Goal: Transaction & Acquisition: Purchase product/service

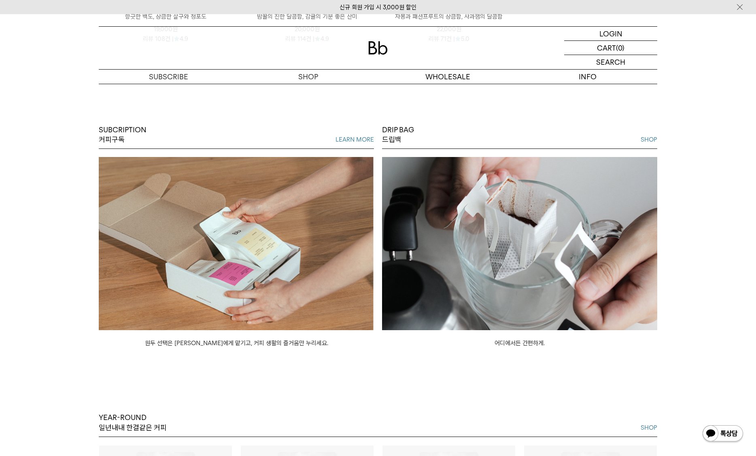
scroll to position [702, 0]
click at [233, 224] on img at bounding box center [236, 243] width 275 height 173
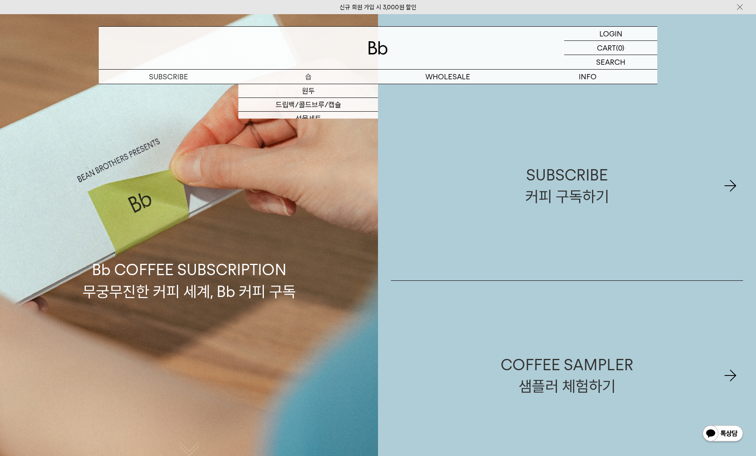
click at [308, 81] on p "숍" at bounding box center [308, 77] width 140 height 14
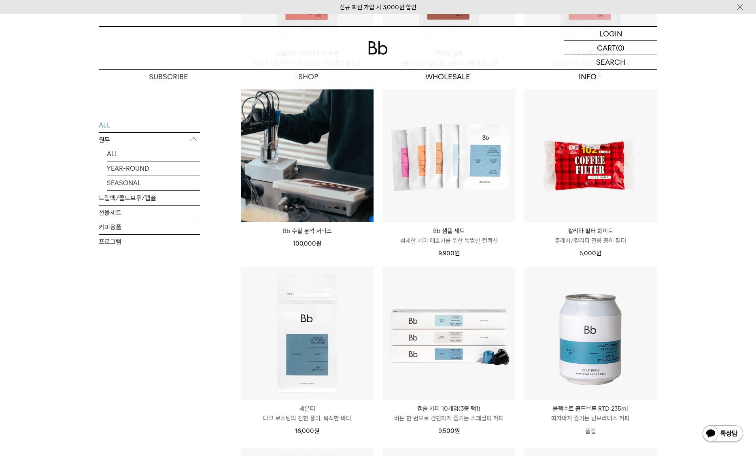
scroll to position [610, 0]
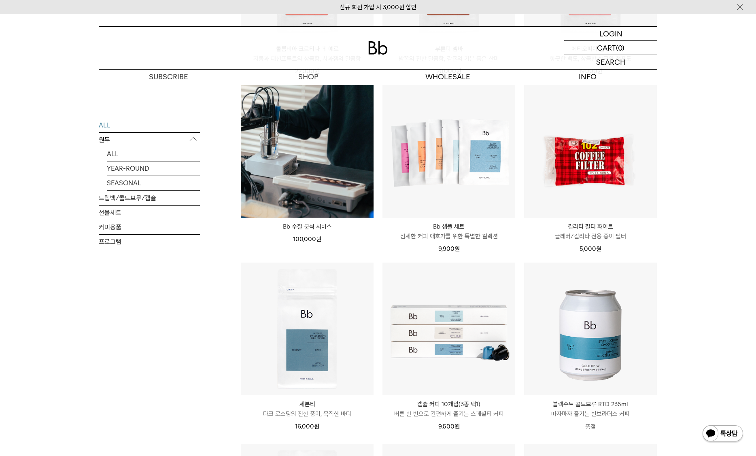
click at [445, 226] on p "Bb 샘플 세트" at bounding box center [448, 227] width 133 height 10
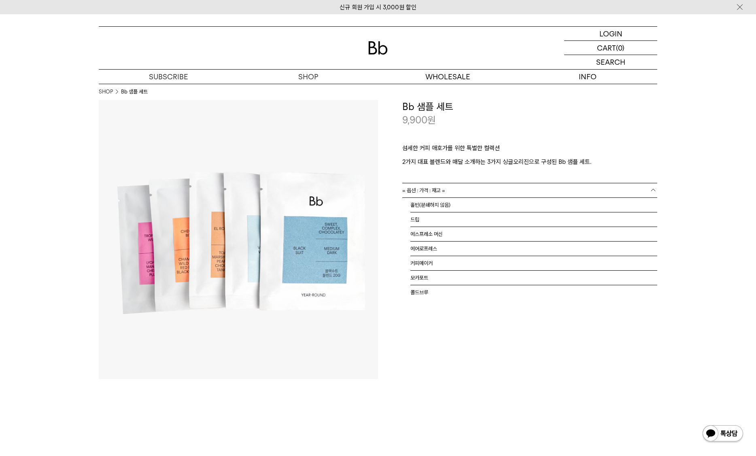
click at [473, 189] on link "= 옵션 : 가격 : 재고 =" at bounding box center [529, 190] width 255 height 14
click at [486, 186] on link "= 옵션 : 가격 : 재고 =" at bounding box center [529, 190] width 255 height 14
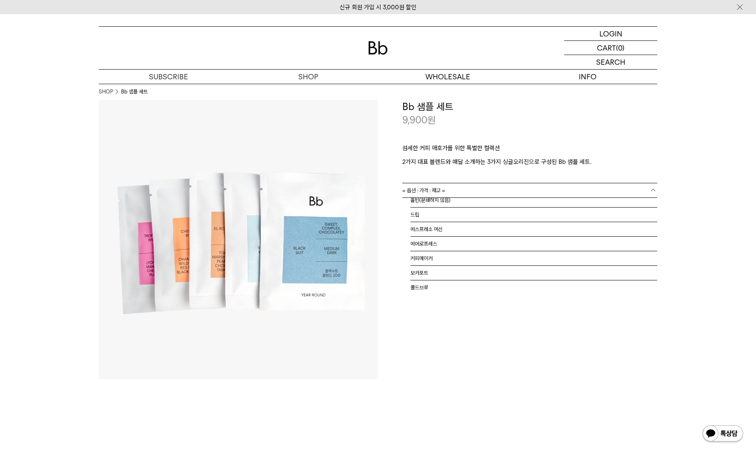
drag, startPoint x: 466, startPoint y: 338, endPoint x: 454, endPoint y: 334, distance: 12.3
click at [465, 338] on div "**********" at bounding box center [517, 239] width 279 height 279
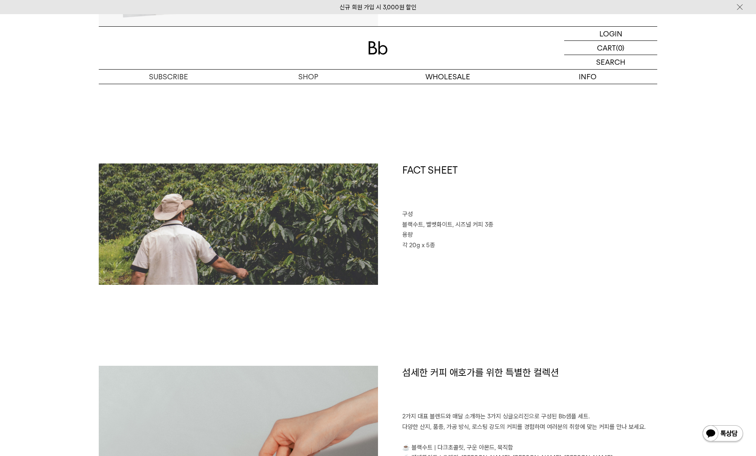
scroll to position [361, 0]
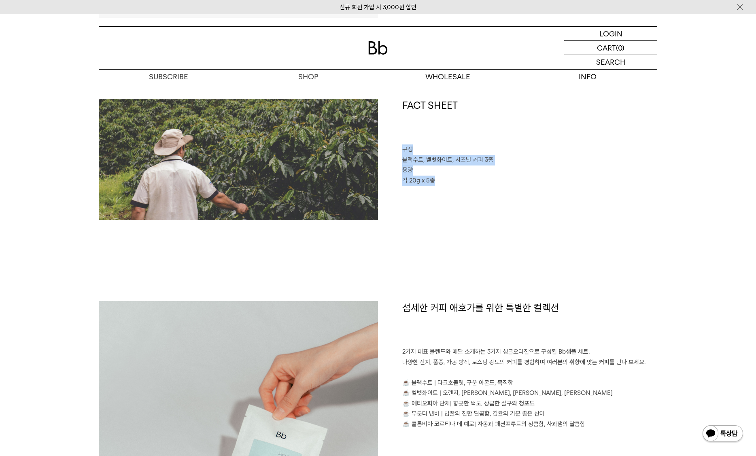
drag, startPoint x: 412, startPoint y: 150, endPoint x: 440, endPoint y: 186, distance: 45.2
click at [440, 186] on div "FACT SHEET 구성 블랙수트, 벨벳화이트, 시즈널 커피 3종 용량 각 20g x 5종" at bounding box center [517, 159] width 279 height 121
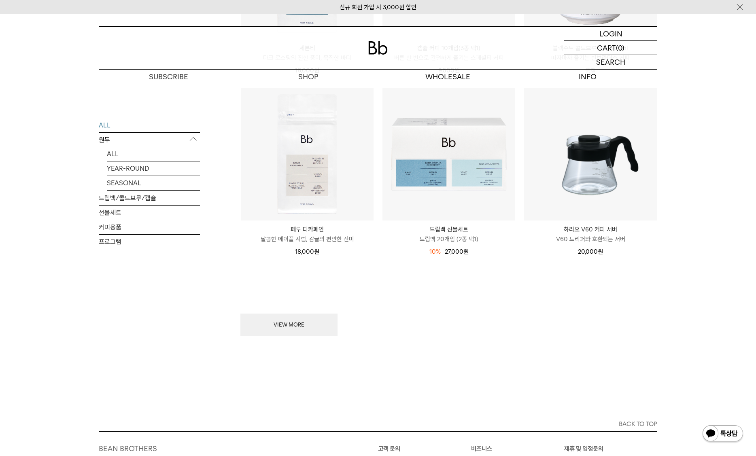
scroll to position [1081, 0]
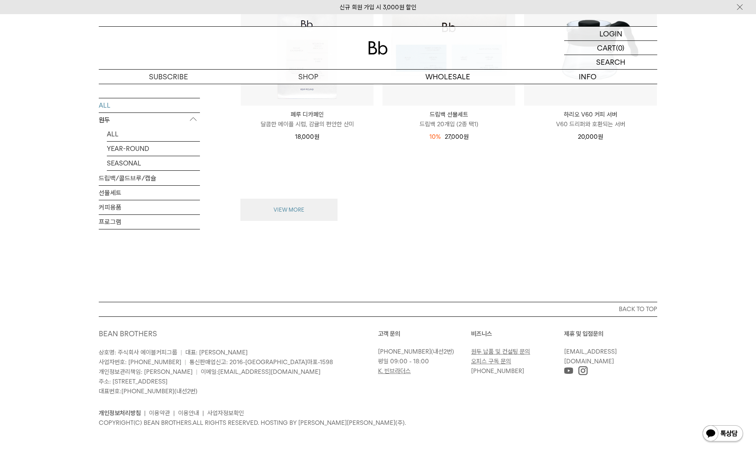
click at [290, 212] on button "VIEW MORE" at bounding box center [288, 210] width 97 height 23
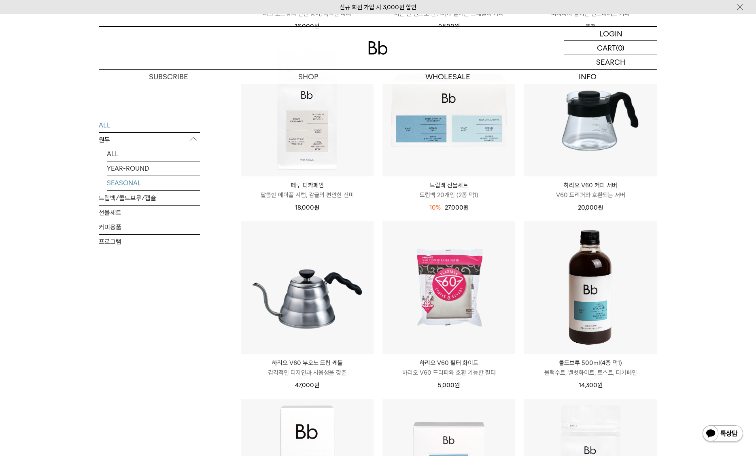
click at [130, 182] on link "SEASONAL" at bounding box center [153, 183] width 93 height 14
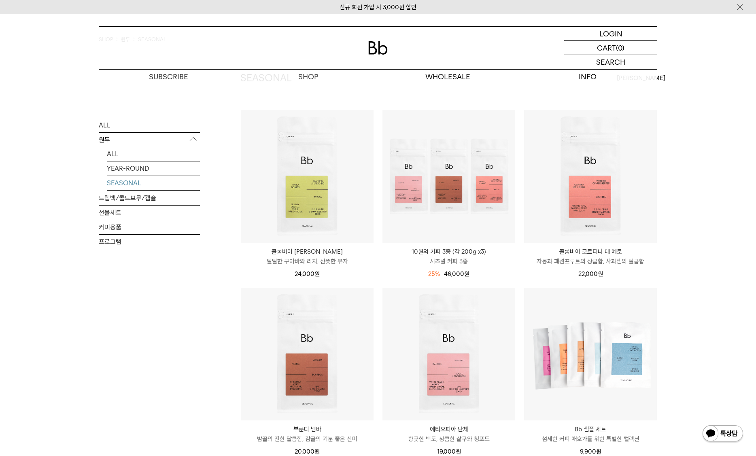
scroll to position [54, 0]
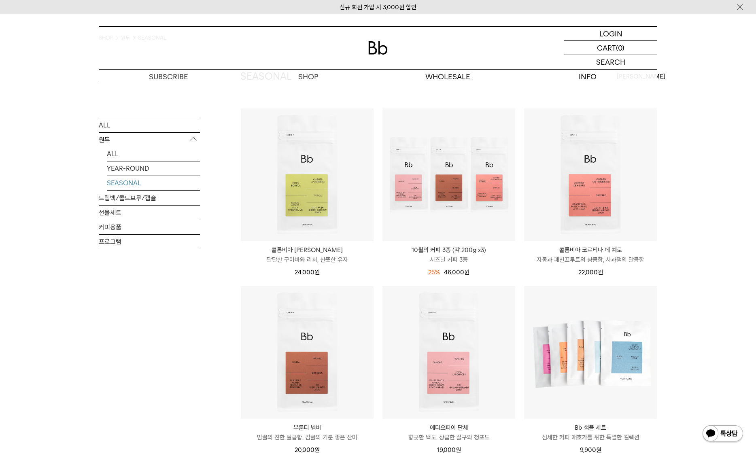
click at [447, 248] on p "10월의 커피 3종 (각 200g x3)" at bounding box center [448, 250] width 133 height 10
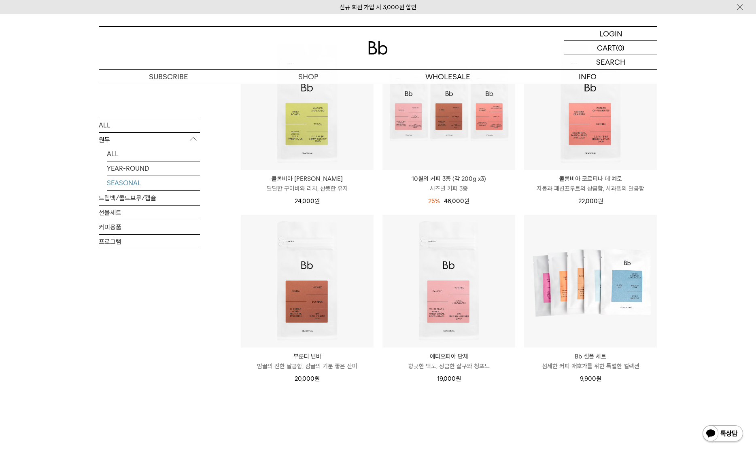
scroll to position [75, 0]
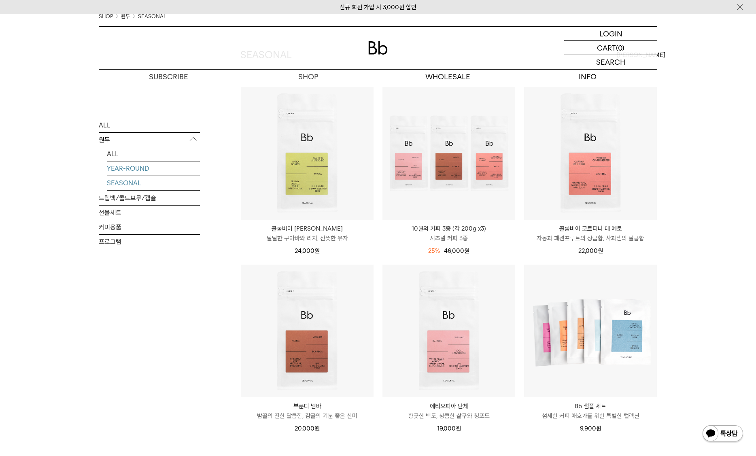
click at [117, 167] on link "YEAR-ROUND" at bounding box center [153, 168] width 93 height 14
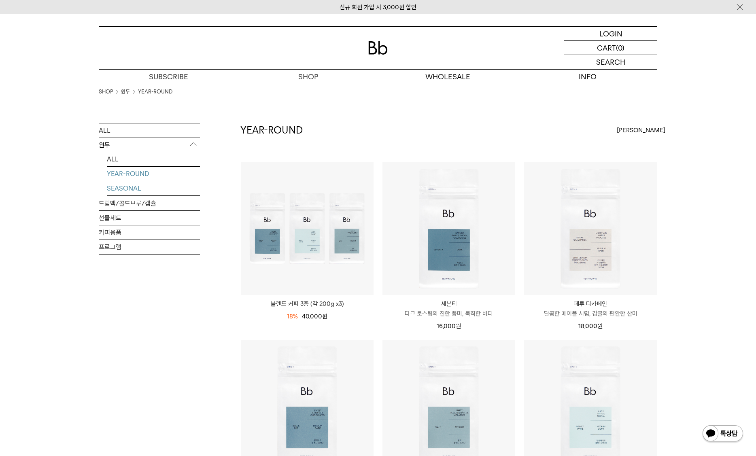
click at [131, 188] on link "SEASONAL" at bounding box center [153, 188] width 93 height 14
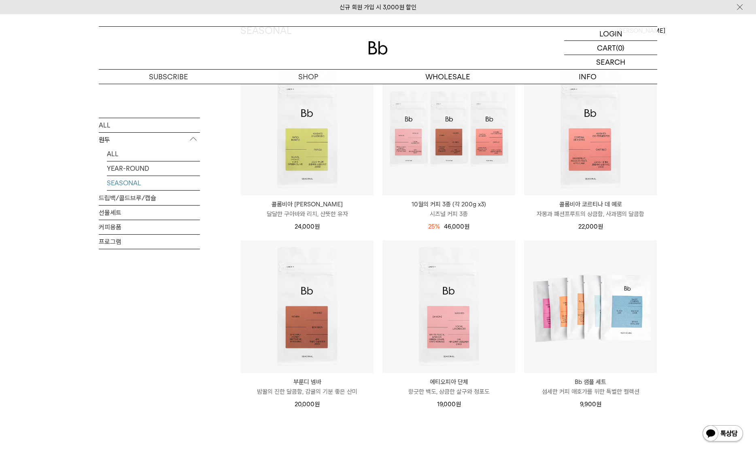
scroll to position [99, 0]
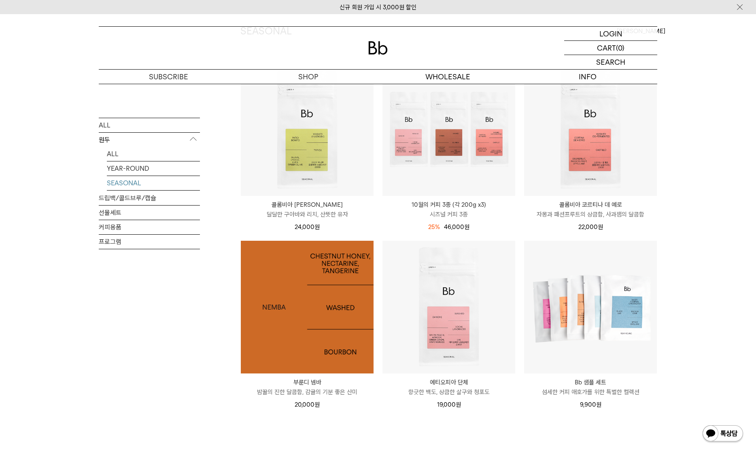
click at [280, 305] on img at bounding box center [307, 307] width 133 height 133
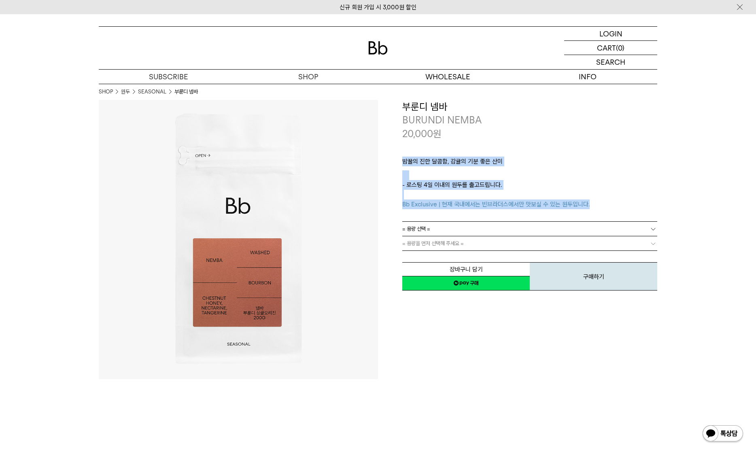
drag, startPoint x: 456, startPoint y: 152, endPoint x: 468, endPoint y: 217, distance: 65.8
click at [468, 217] on div "밤꿀의 진한 달콤함, 감귤의 기분 좋은 산미 ㅤ 로스팅 일자 안내 - 로스팅 4일 이내의 원두를 출고드립니다. Bb Exclusive | 현재…" at bounding box center [529, 180] width 255 height 81
click at [459, 193] on p "- 로스팅 4일 이내의 원두를 출고드립니다. Bb Exclusive | 현재 국내에서는 빈브라더스에서만 맛보실 수 있는 원두입니다." at bounding box center [529, 194] width 255 height 29
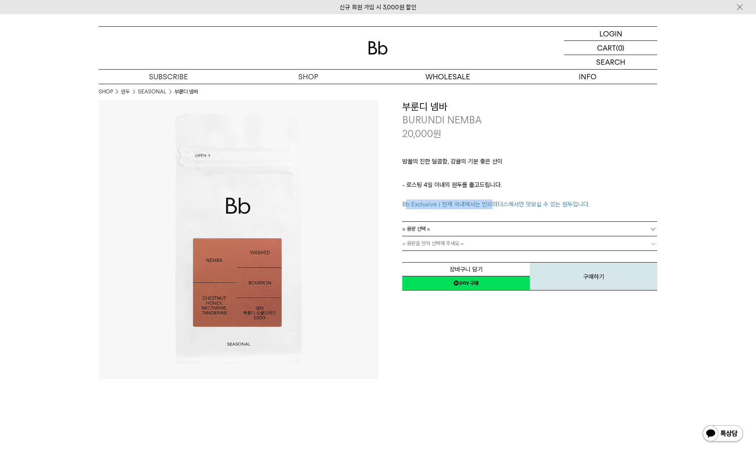
drag, startPoint x: 413, startPoint y: 203, endPoint x: 491, endPoint y: 203, distance: 77.7
click at [491, 203] on span "Bb Exclusive | 현재 국내에서는 빈브라더스에서만 맛보실 수 있는 원두입니다." at bounding box center [495, 204] width 187 height 7
click at [545, 178] on p "ㅤ" at bounding box center [529, 175] width 255 height 10
click at [477, 224] on link "= 용량 선택 =" at bounding box center [529, 229] width 255 height 14
click at [472, 226] on link "= 용량 선택 =" at bounding box center [529, 229] width 255 height 14
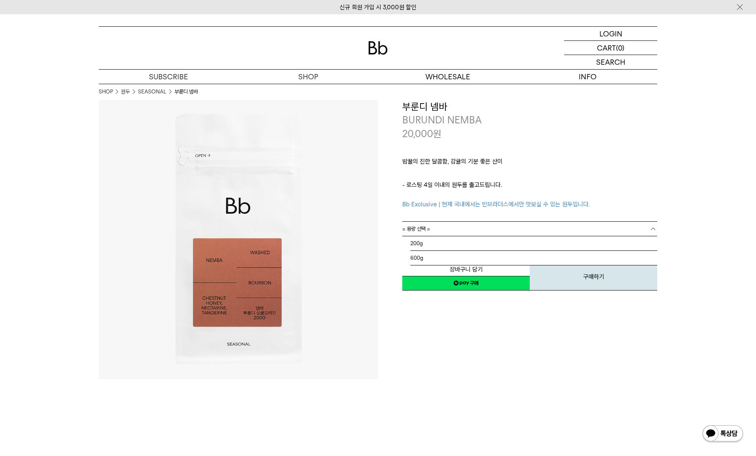
click at [452, 228] on link "= 용량 선택 =" at bounding box center [529, 229] width 255 height 14
drag, startPoint x: 15, startPoint y: 40, endPoint x: 7, endPoint y: 4, distance: 37.8
click at [16, 40] on div "LOGIN 로그인 LOGIN 로그인 CART 장바구니 (0) SEARCH 검색 검색폼 ** 추천상품" at bounding box center [378, 49] width 756 height 70
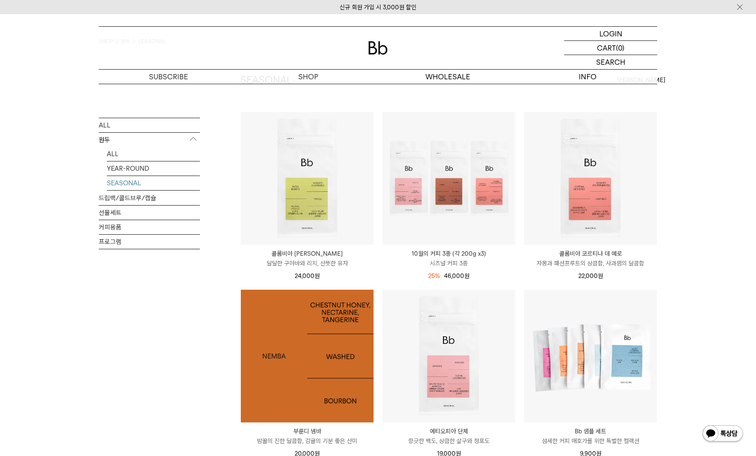
scroll to position [50, 0]
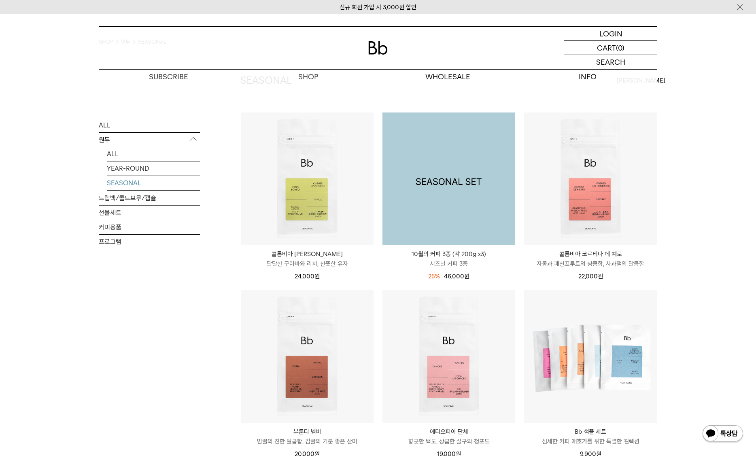
click at [495, 184] on img at bounding box center [448, 178] width 133 height 133
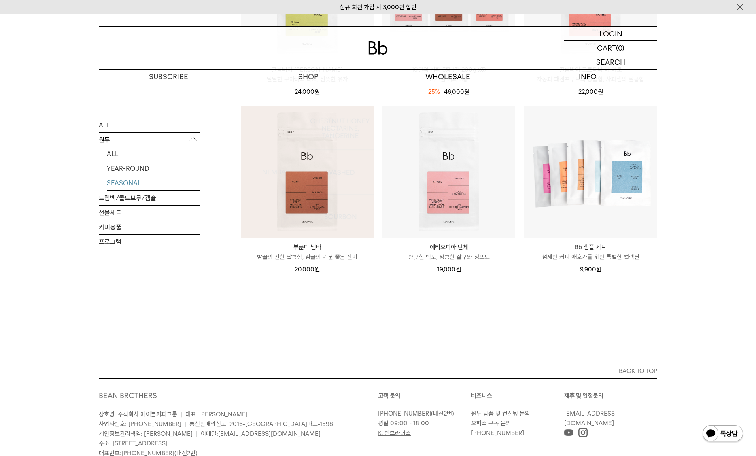
scroll to position [133, 0]
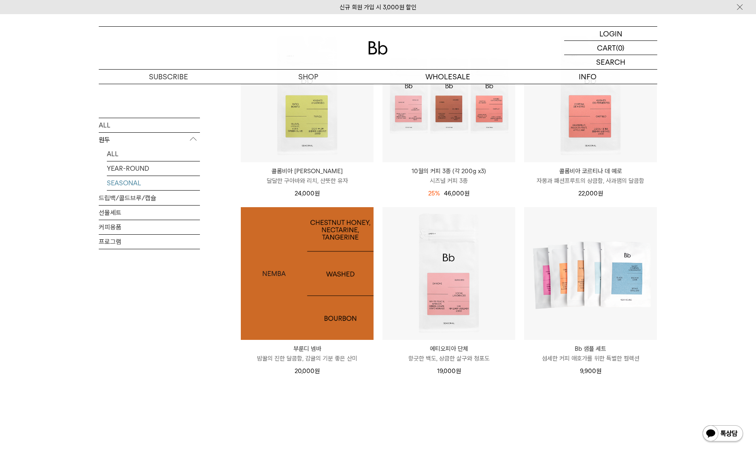
click at [270, 262] on img at bounding box center [307, 273] width 133 height 133
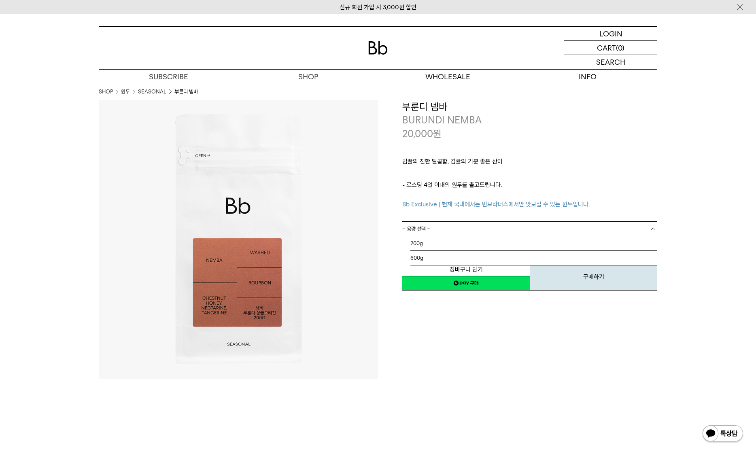
click at [430, 222] on span "= 용량 선택 =" at bounding box center [416, 229] width 28 height 14
click at [426, 241] on li "200g" at bounding box center [533, 243] width 247 height 15
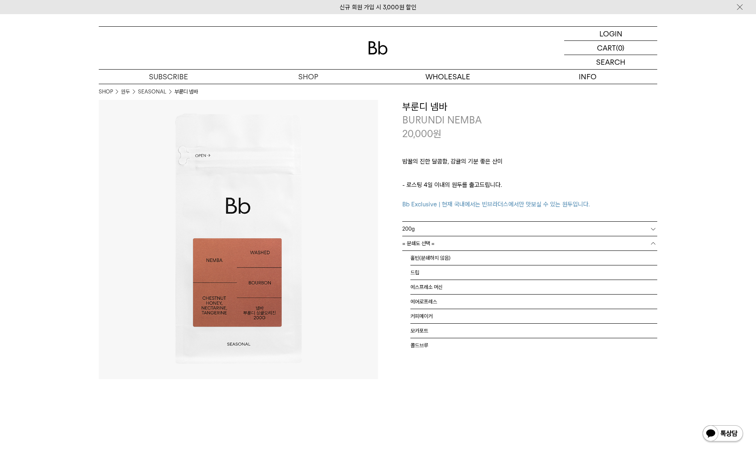
click at [457, 240] on link "= 분쇄도 선택 =" at bounding box center [529, 243] width 255 height 14
click at [448, 256] on li "홀빈(분쇄하지 않음)" at bounding box center [533, 258] width 247 height 15
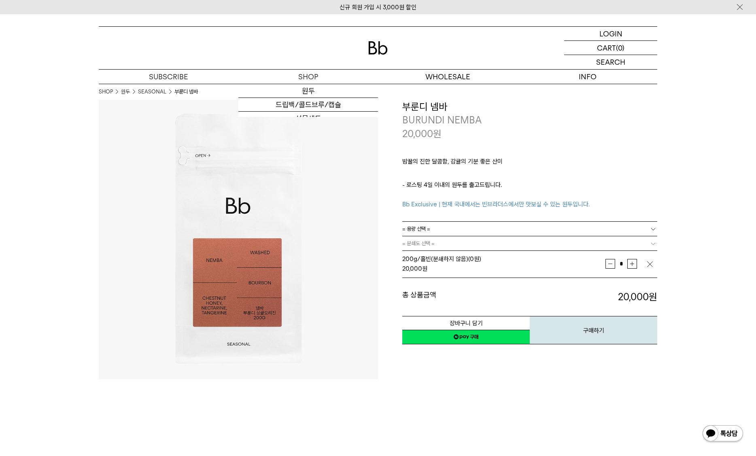
click at [374, 44] on img at bounding box center [377, 47] width 19 height 13
